Goal: Transaction & Acquisition: Purchase product/service

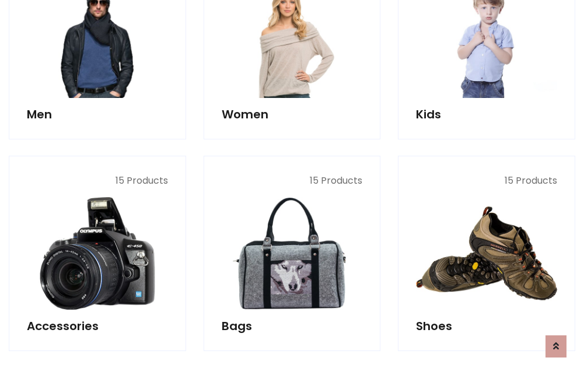
scroll to position [391, 0]
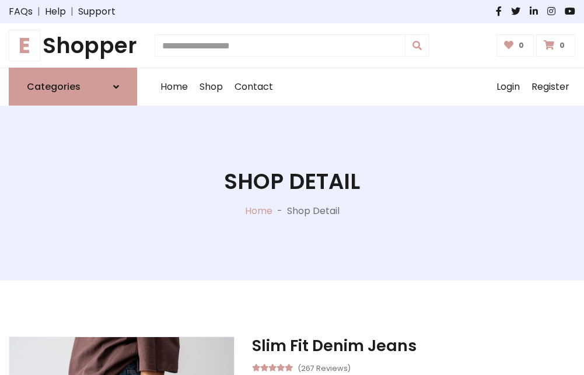
click at [73, 46] on h1 "E Shopper" at bounding box center [73, 46] width 128 height 26
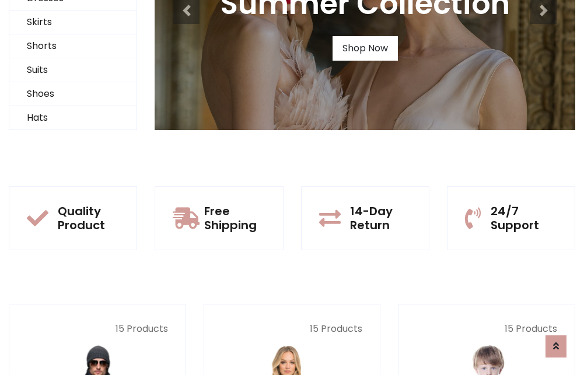
scroll to position [113, 0]
